Goal: Task Accomplishment & Management: Use online tool/utility

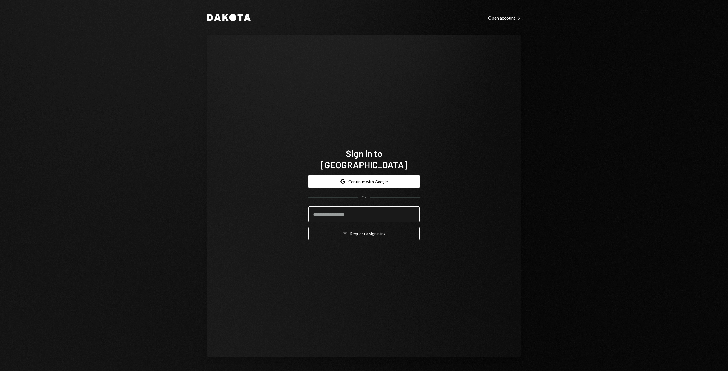
type input "**********"
click at [362, 229] on button "Email Request a sign in link" at bounding box center [363, 233] width 111 height 13
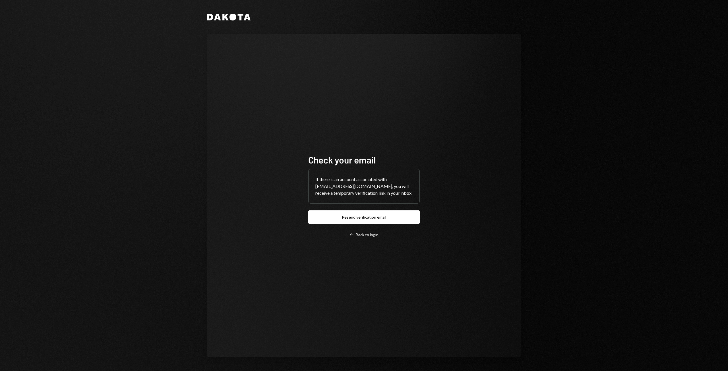
drag, startPoint x: 547, startPoint y: 114, endPoint x: 540, endPoint y: 107, distance: 10.1
click at [547, 114] on div "Dakota Check your email If there is an account associated with nompucuko@autono…" at bounding box center [364, 185] width 728 height 371
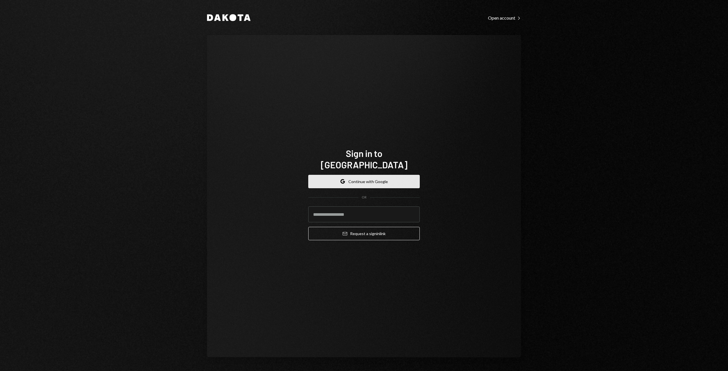
click at [369, 175] on button "Google Continue with Google" at bounding box center [363, 181] width 111 height 13
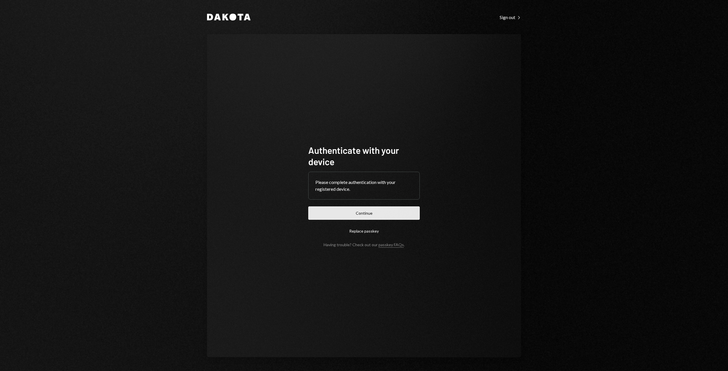
click at [357, 211] on button "Continue" at bounding box center [363, 212] width 111 height 13
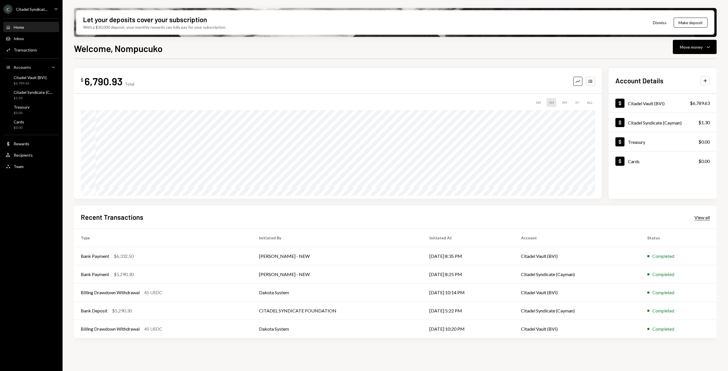
click at [703, 218] on div "View all" at bounding box center [701, 218] width 15 height 6
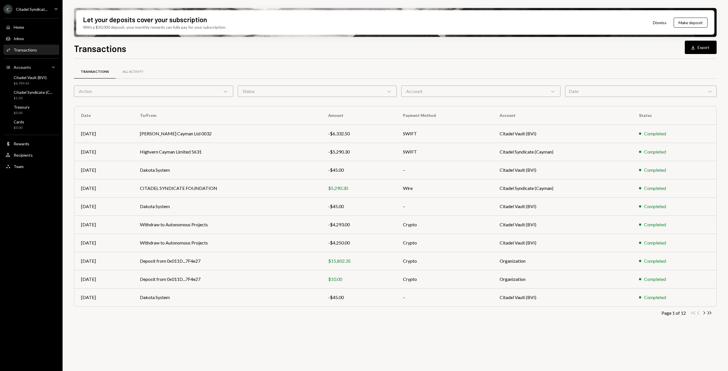
click at [508, 92] on div "Account Chevron Down" at bounding box center [480, 91] width 159 height 11
click at [209, 93] on div "Action Chevron Down" at bounding box center [153, 91] width 159 height 11
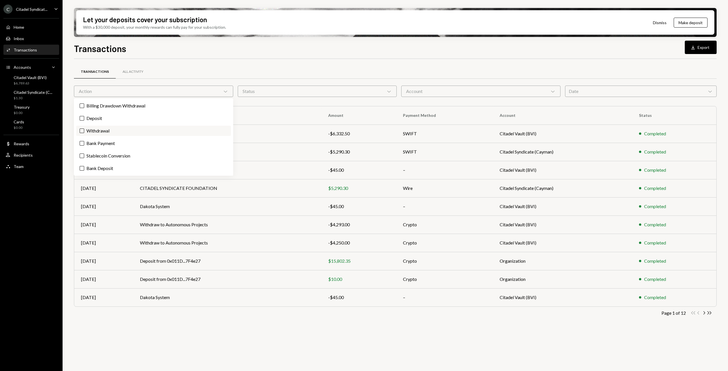
click at [97, 130] on label "Withdrawal" at bounding box center [153, 131] width 155 height 10
click at [84, 130] on button "Withdrawal" at bounding box center [82, 130] width 5 height 5
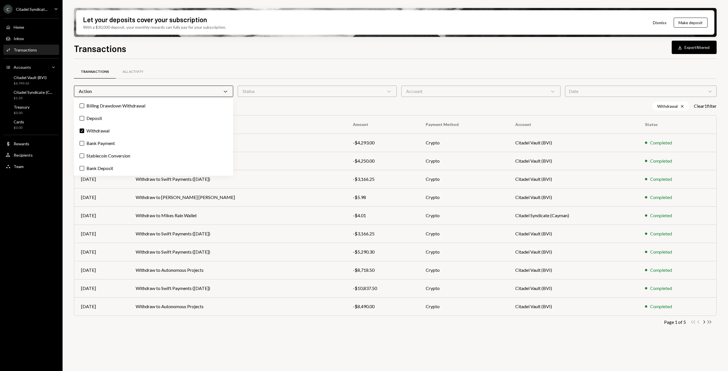
click at [709, 321] on icon "Double Arrow Right" at bounding box center [708, 321] width 5 height 5
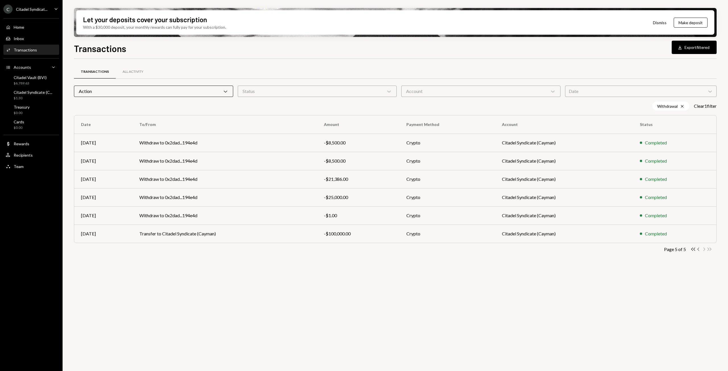
click at [698, 250] on icon "Chevron Left" at bounding box center [698, 248] width 5 height 5
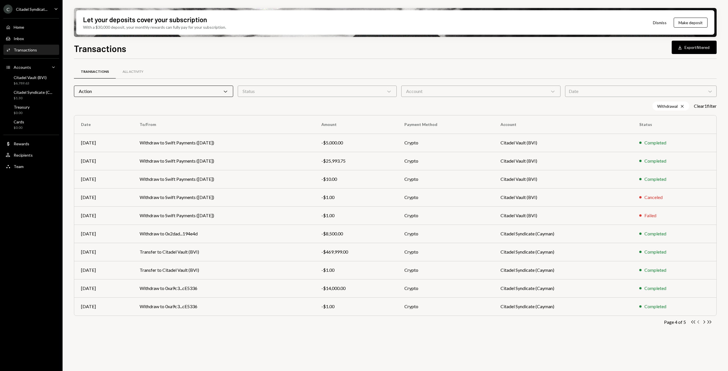
click at [697, 323] on icon "Chevron Left" at bounding box center [698, 321] width 5 height 5
click at [476, 89] on div "Account Chevron Down" at bounding box center [480, 91] width 159 height 11
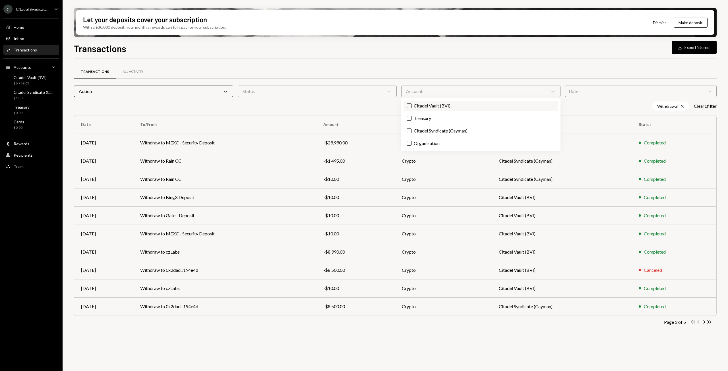
click at [424, 106] on label "Citadel Vault (BVI)" at bounding box center [480, 106] width 155 height 10
click at [411, 106] on button "Citadel Vault (BVI)" at bounding box center [409, 105] width 5 height 5
